Goal: Use online tool/utility: Use online tool/utility

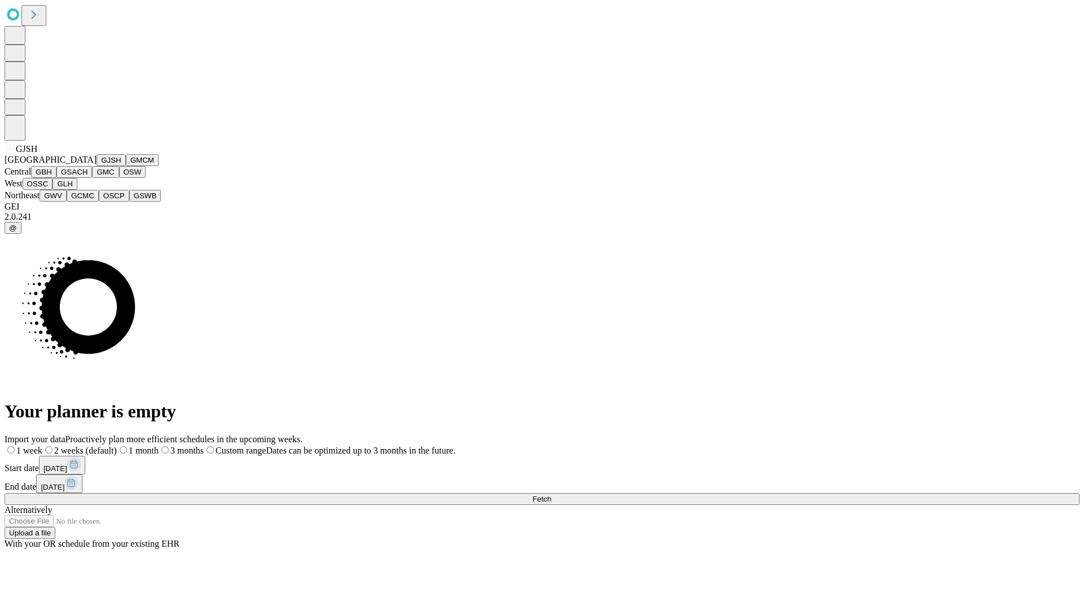
click at [97, 166] on button "GJSH" at bounding box center [111, 160] width 29 height 12
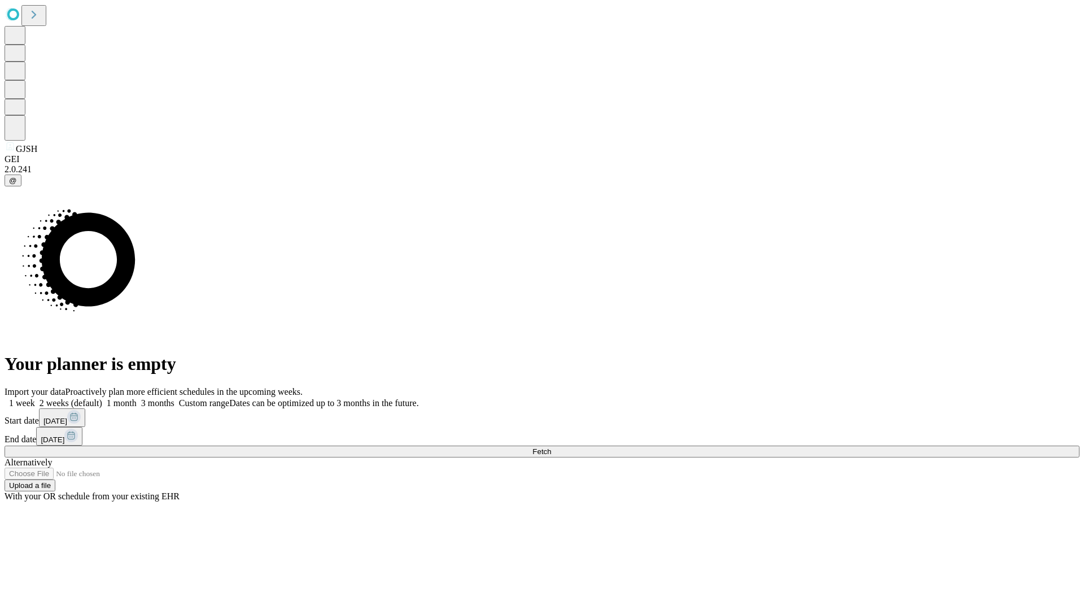
click at [102, 398] on label "2 weeks (default)" at bounding box center [68, 403] width 67 height 10
click at [551, 447] on span "Fetch" at bounding box center [541, 451] width 19 height 8
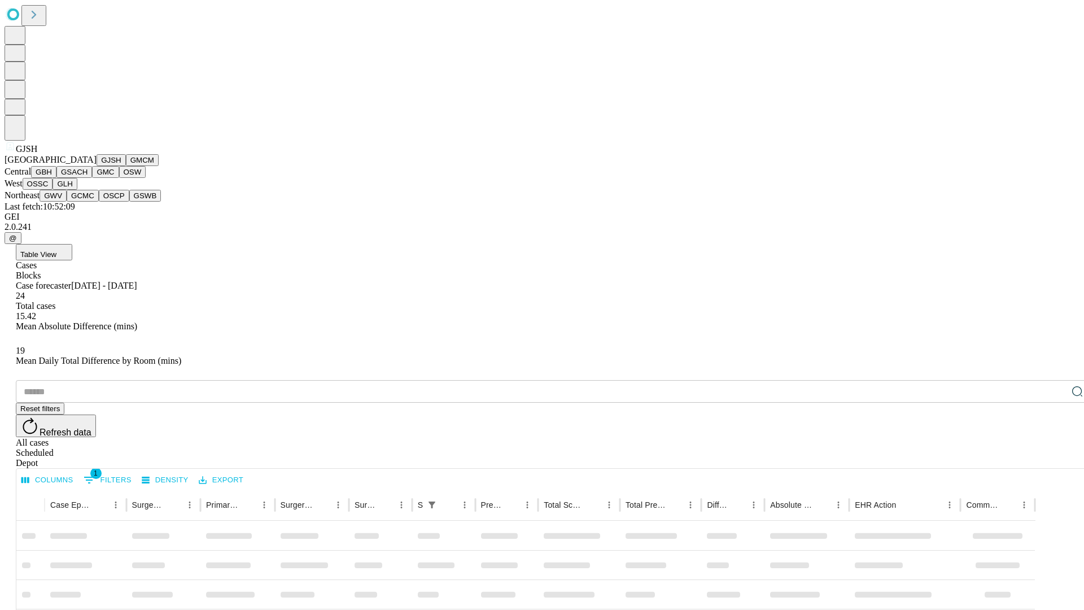
click at [126, 166] on button "GMCM" at bounding box center [142, 160] width 33 height 12
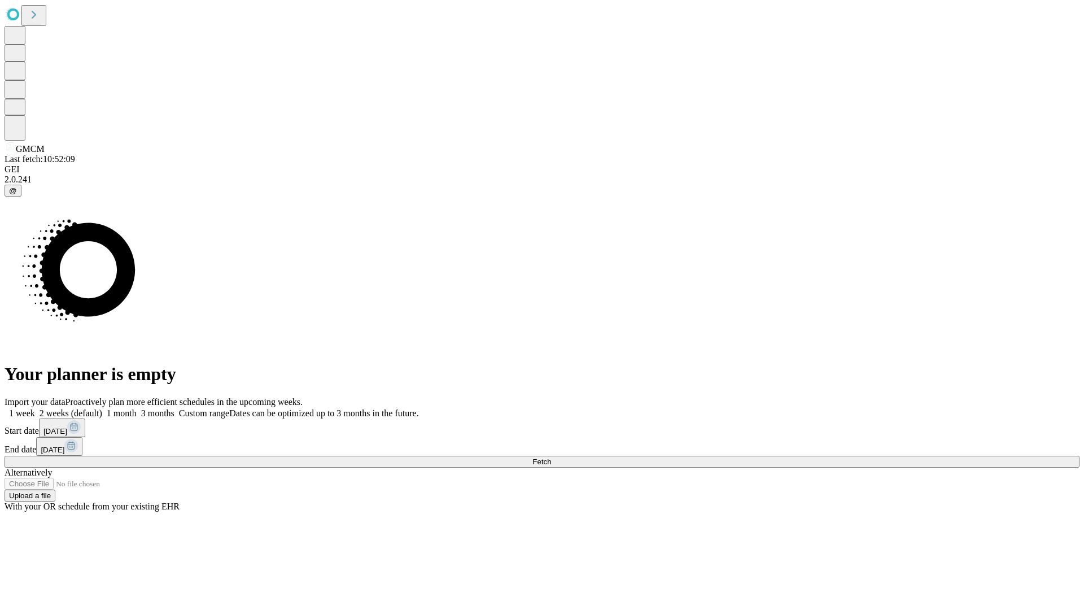
click at [102, 408] on label "2 weeks (default)" at bounding box center [68, 413] width 67 height 10
click at [551, 457] on span "Fetch" at bounding box center [541, 461] width 19 height 8
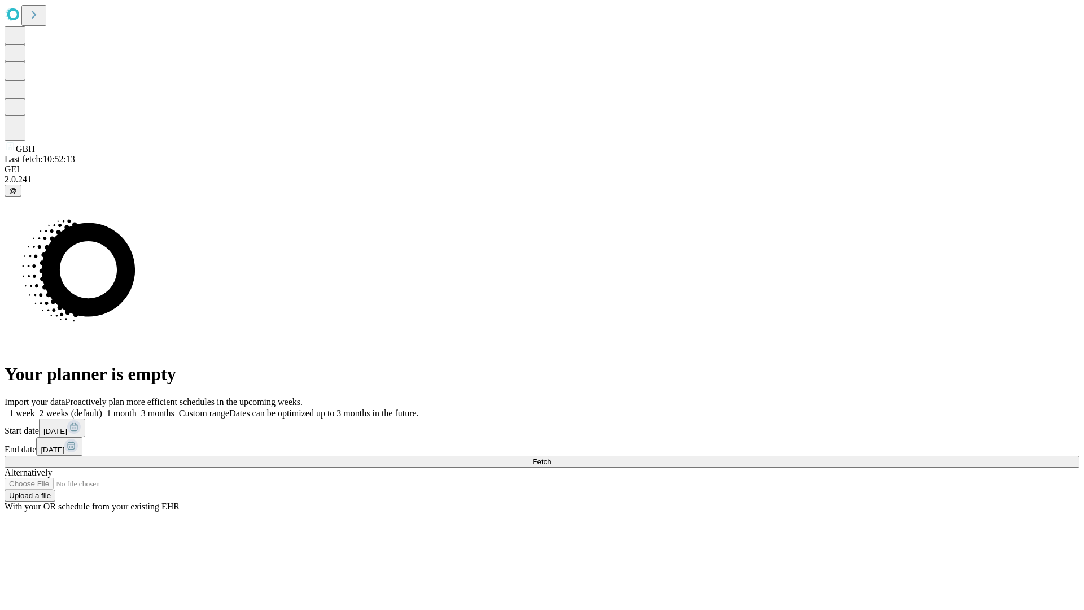
click at [102, 408] on label "2 weeks (default)" at bounding box center [68, 413] width 67 height 10
click at [551, 457] on span "Fetch" at bounding box center [541, 461] width 19 height 8
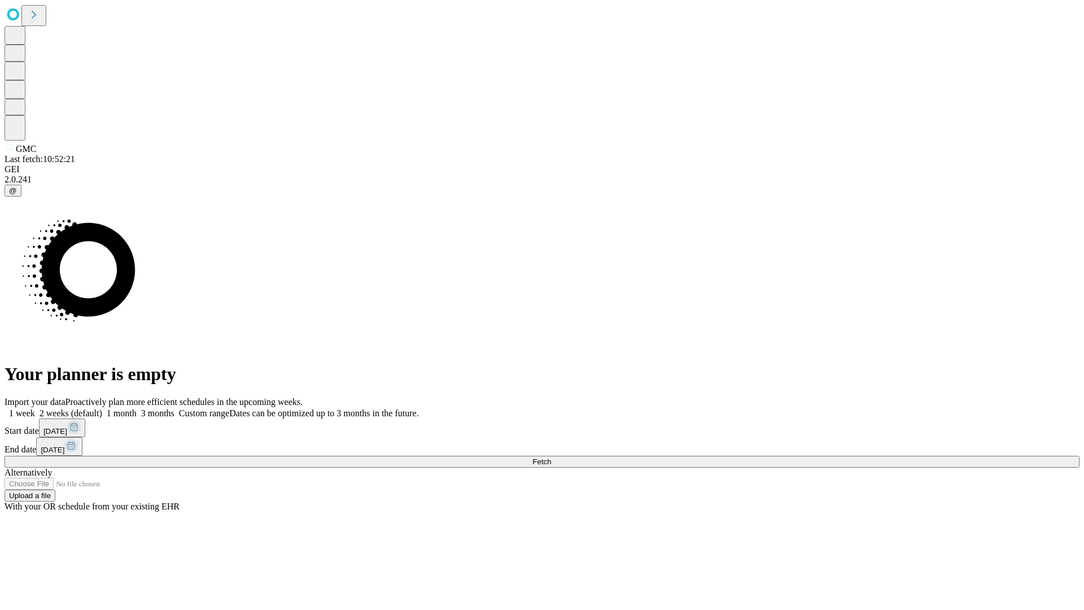
click at [102, 408] on label "2 weeks (default)" at bounding box center [68, 413] width 67 height 10
click at [551, 457] on span "Fetch" at bounding box center [541, 461] width 19 height 8
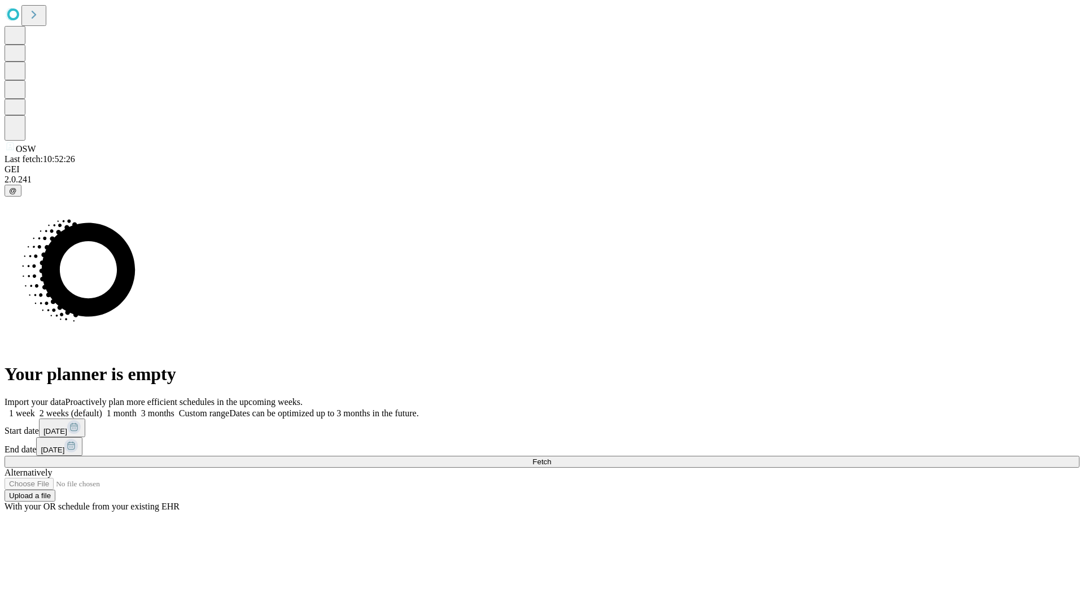
click at [102, 408] on label "2 weeks (default)" at bounding box center [68, 413] width 67 height 10
click at [551, 457] on span "Fetch" at bounding box center [541, 461] width 19 height 8
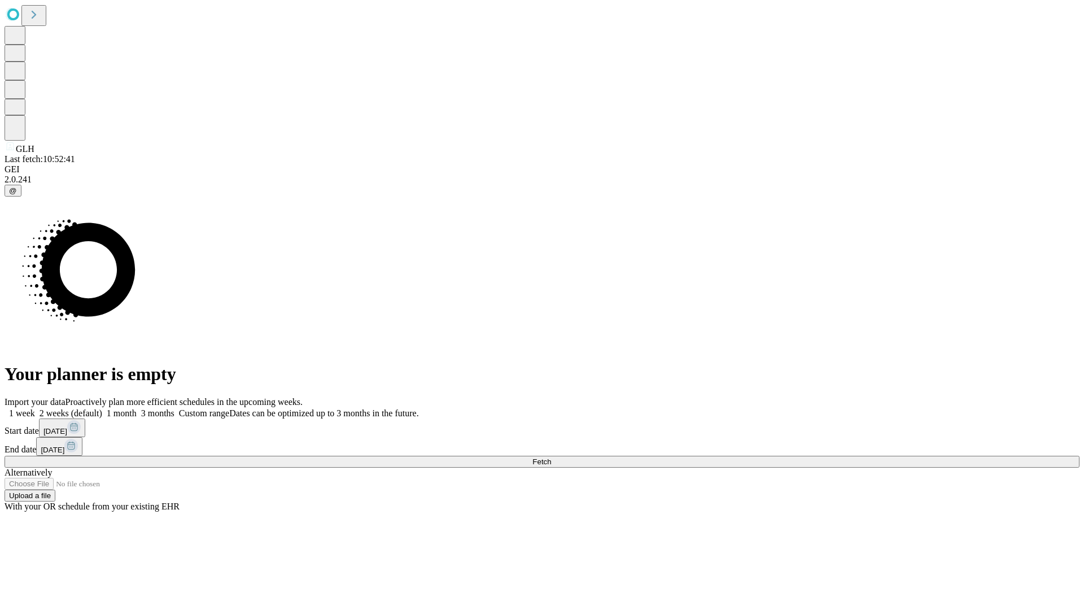
click at [102, 408] on label "2 weeks (default)" at bounding box center [68, 413] width 67 height 10
click at [551, 457] on span "Fetch" at bounding box center [541, 461] width 19 height 8
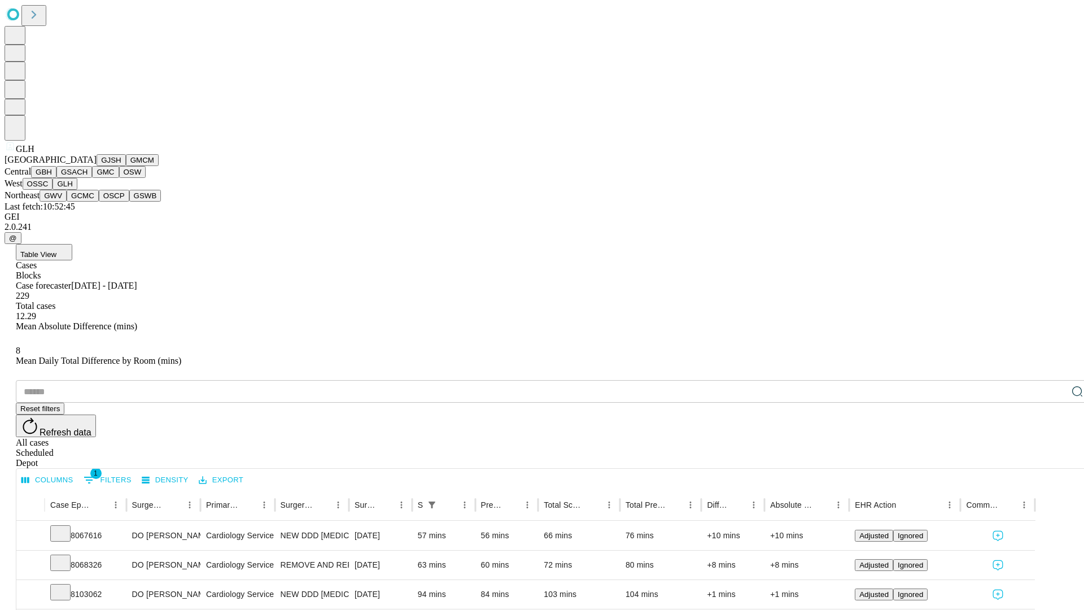
click at [67, 201] on button "GWV" at bounding box center [53, 196] width 27 height 12
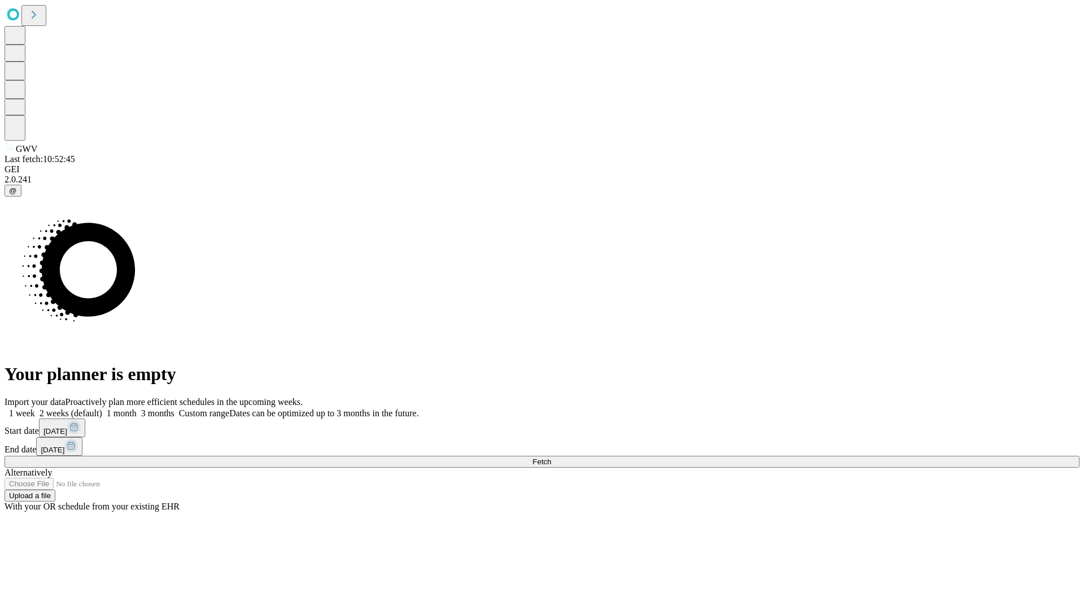
click at [102, 408] on label "2 weeks (default)" at bounding box center [68, 413] width 67 height 10
click at [551, 457] on span "Fetch" at bounding box center [541, 461] width 19 height 8
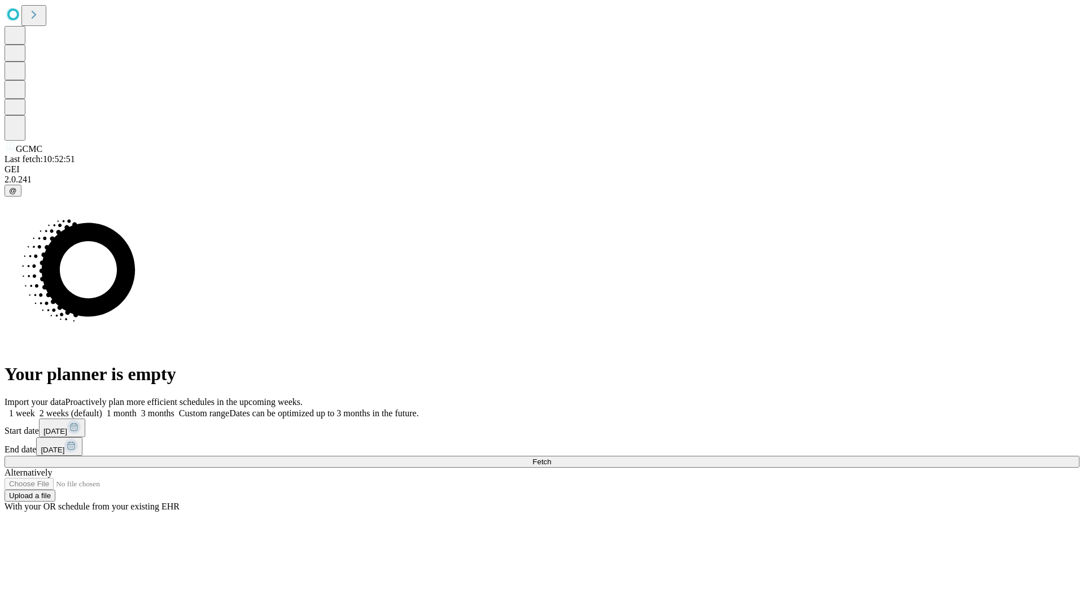
click at [102, 408] on label "2 weeks (default)" at bounding box center [68, 413] width 67 height 10
click at [551, 457] on span "Fetch" at bounding box center [541, 461] width 19 height 8
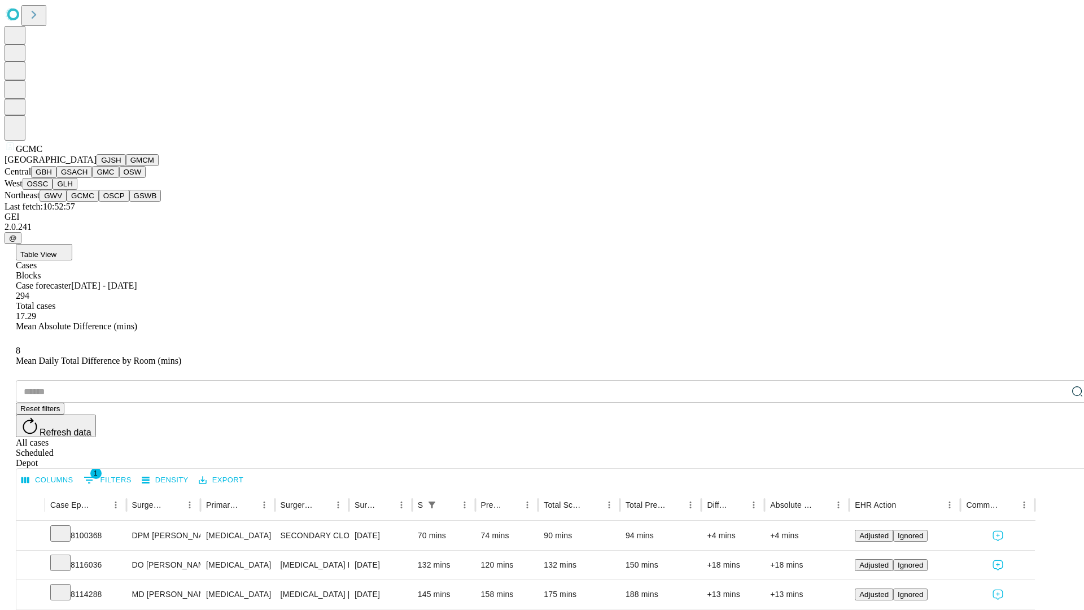
click at [99, 201] on button "OSCP" at bounding box center [114, 196] width 30 height 12
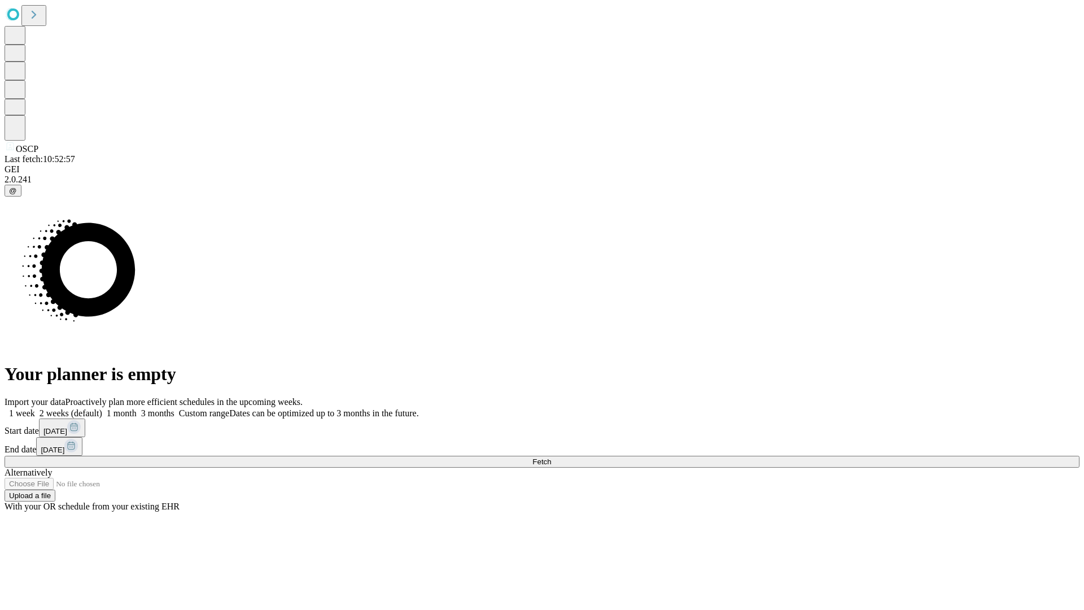
click at [102, 408] on label "2 weeks (default)" at bounding box center [68, 413] width 67 height 10
click at [551, 457] on span "Fetch" at bounding box center [541, 461] width 19 height 8
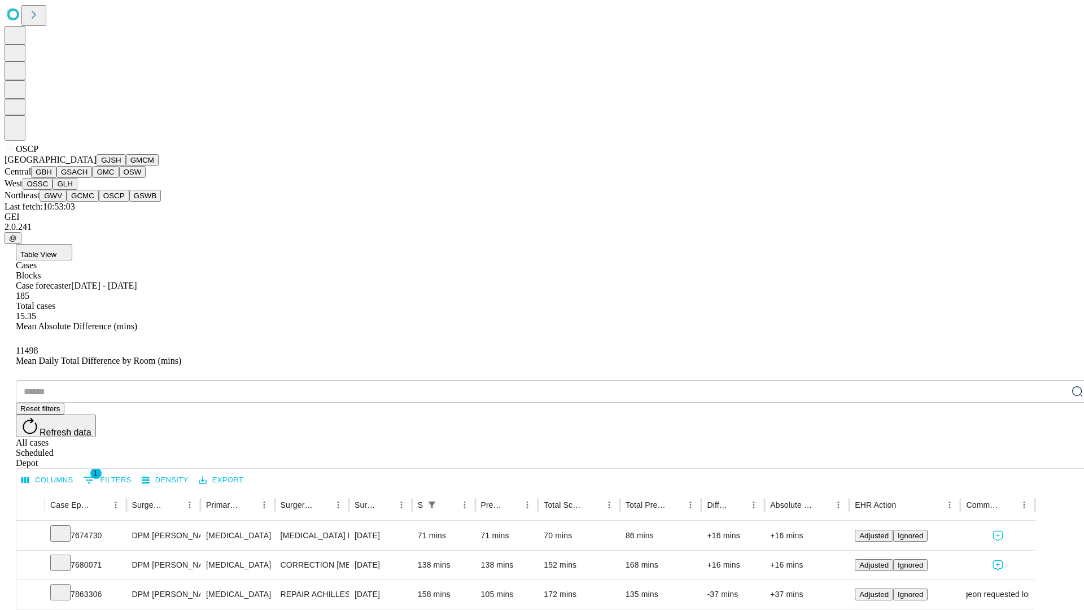
click at [129, 201] on button "GSWB" at bounding box center [145, 196] width 32 height 12
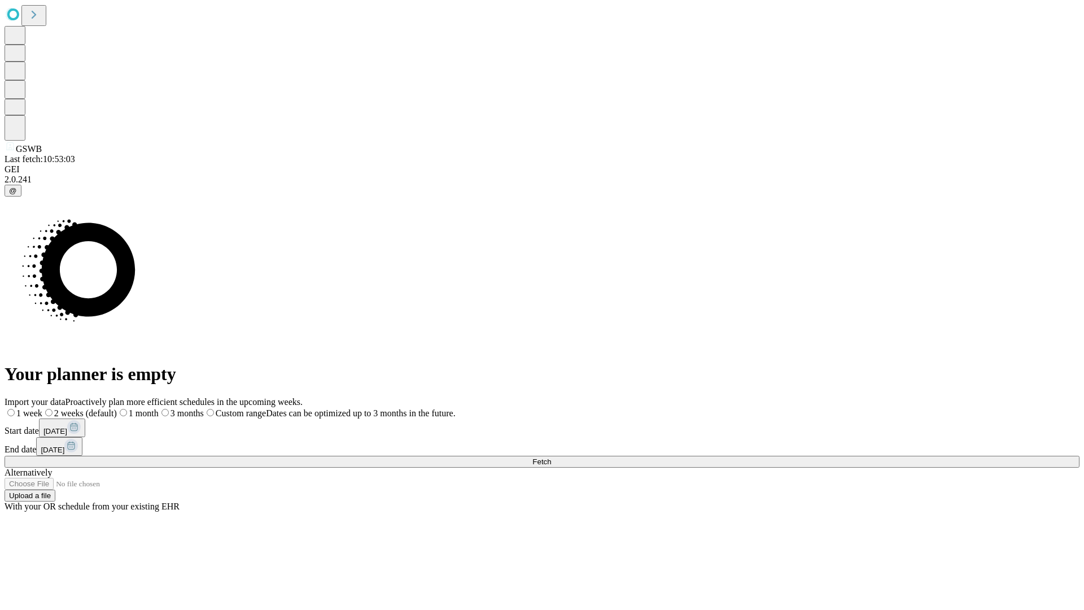
click at [117, 408] on label "2 weeks (default)" at bounding box center [79, 413] width 75 height 10
click at [551, 457] on span "Fetch" at bounding box center [541, 461] width 19 height 8
